Goal: Task Accomplishment & Management: Use online tool/utility

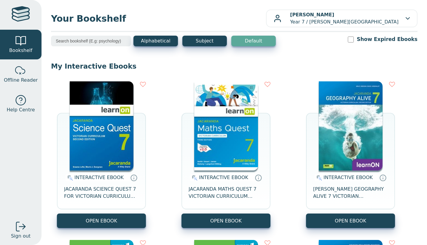
click at [119, 97] on img at bounding box center [102, 125] width 64 height 89
click at [213, 122] on img at bounding box center [226, 125] width 64 height 89
click at [17, 15] on div at bounding box center [21, 14] width 18 height 17
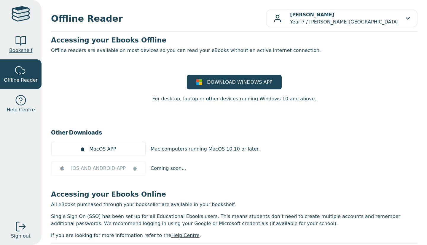
click at [23, 50] on span "Bookshelf" at bounding box center [20, 50] width 23 height 7
click at [24, 49] on span "Bookshelf" at bounding box center [20, 50] width 23 height 7
click at [18, 47] on div at bounding box center [21, 41] width 12 height 12
